Goal: Find specific page/section: Find specific page/section

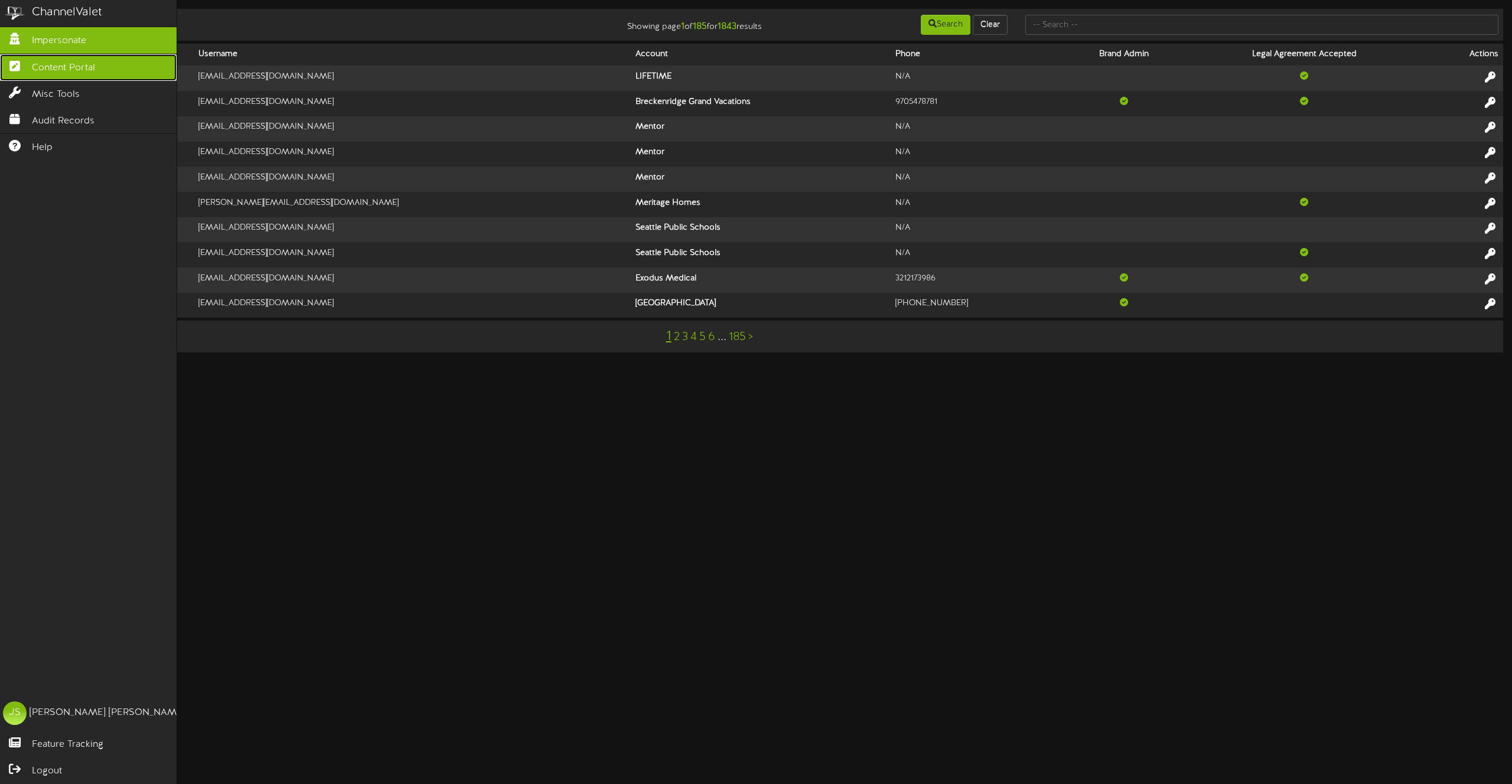
click at [57, 65] on span "Content Portal" at bounding box center [63, 68] width 63 height 14
